Goal: Communication & Community: Answer question/provide support

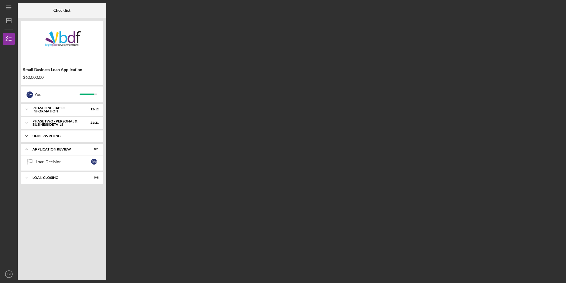
click at [61, 135] on div "Underwriting" at bounding box center [63, 136] width 63 height 4
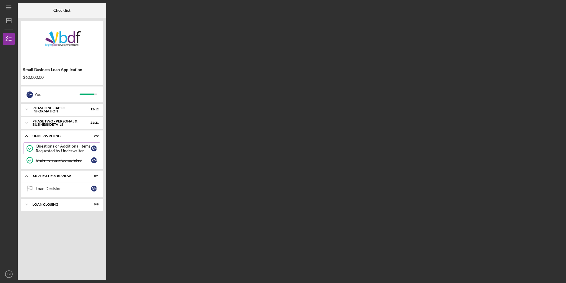
click at [55, 149] on div "Questions or Additional Items Requested by Underwriter" at bounding box center [63, 148] width 55 height 9
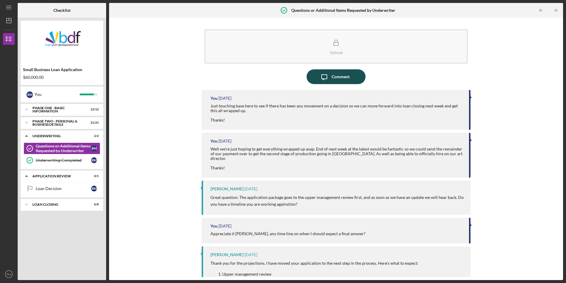
click at [343, 73] on div "Comment" at bounding box center [341, 76] width 18 height 15
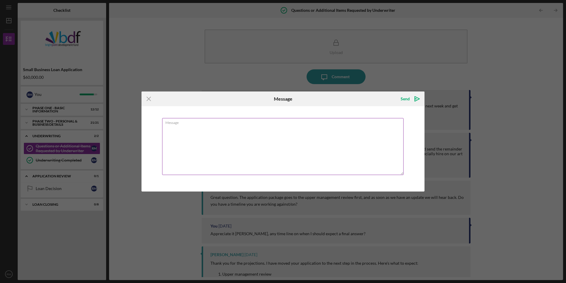
click at [180, 134] on textarea "Message" at bounding box center [283, 146] width 242 height 57
type textarea "Good morning, Just wanted tot ouch base again here and see where we're at timel…"
click at [417, 98] on polygon "submit" at bounding box center [417, 98] width 5 height 5
